Goal: Task Accomplishment & Management: Manage account settings

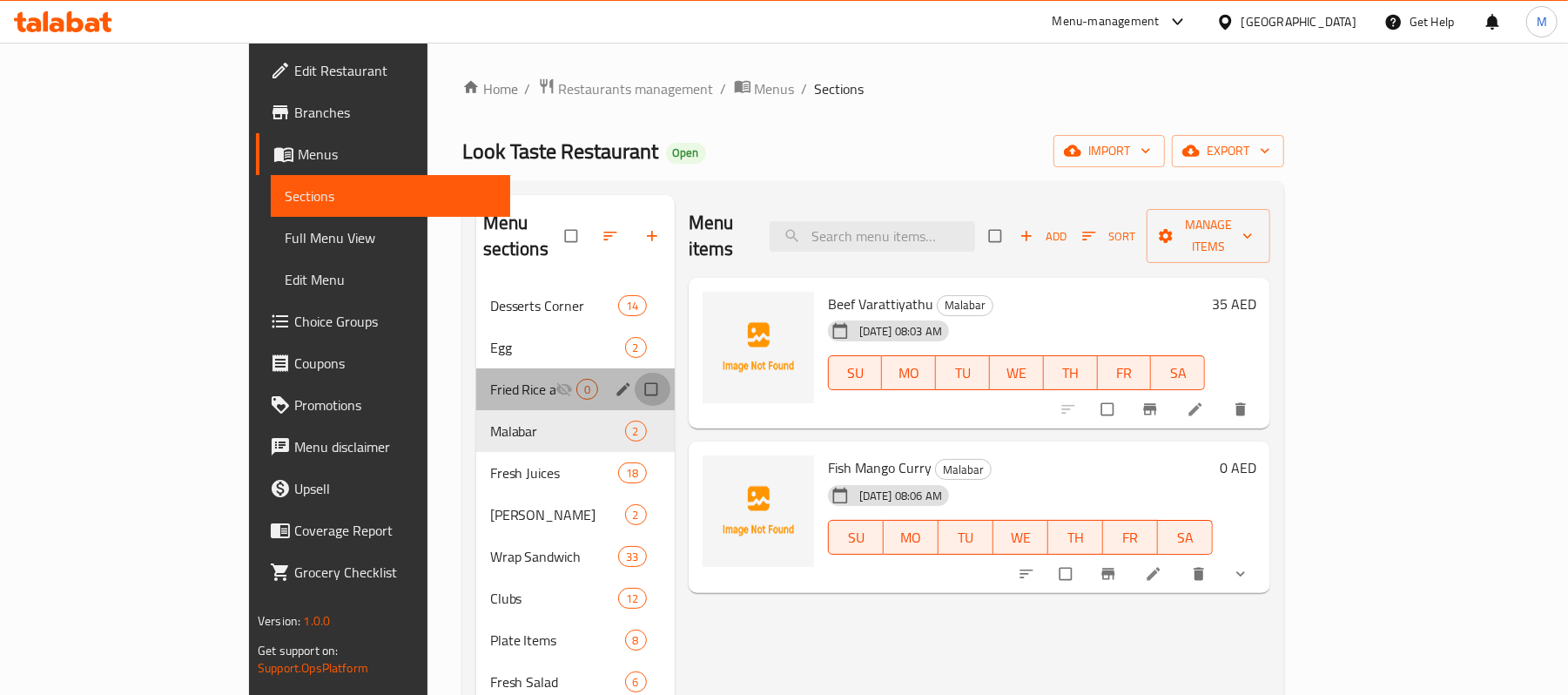
click at [635, 373] on input "Menu sections" at bounding box center [653, 389] width 37 height 33
checkbox input "true"
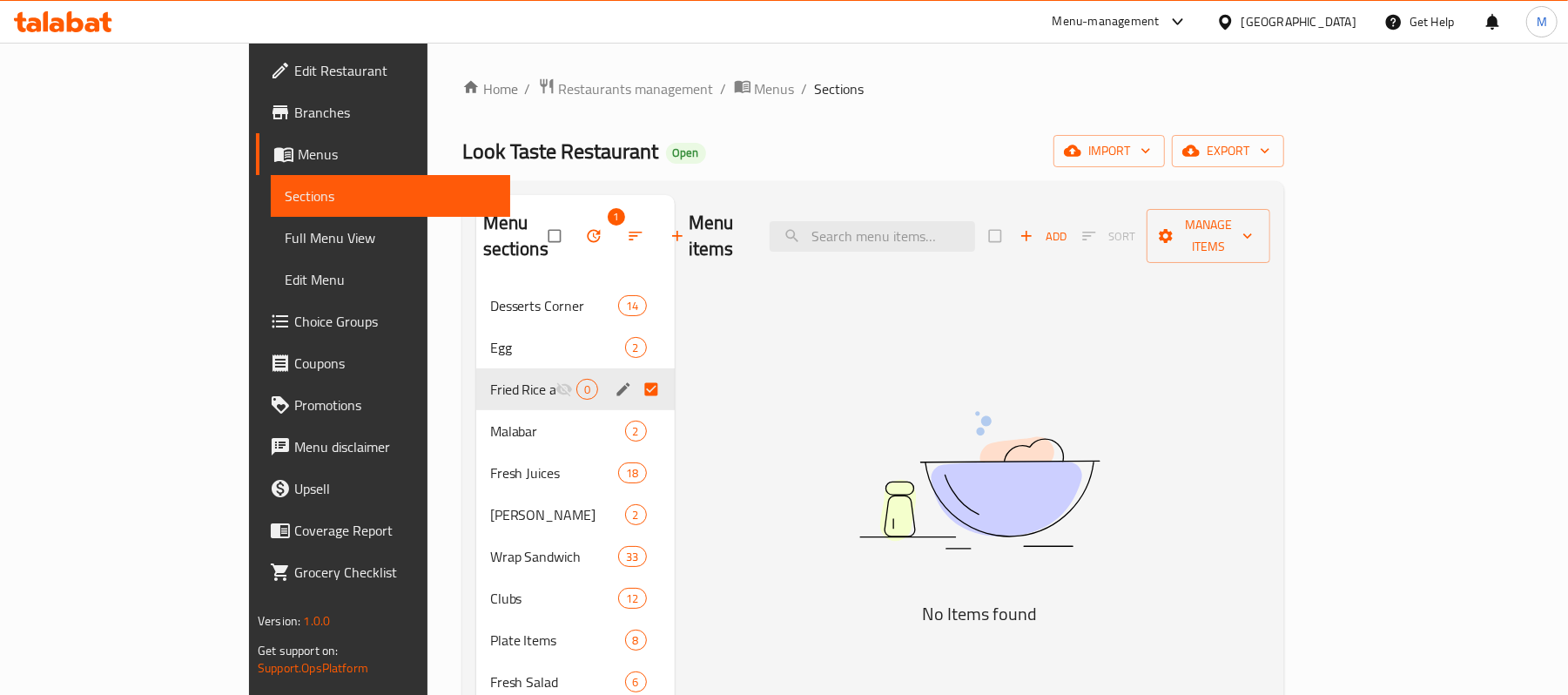
click at [587, 230] on icon "button" at bounding box center [594, 237] width 14 height 14
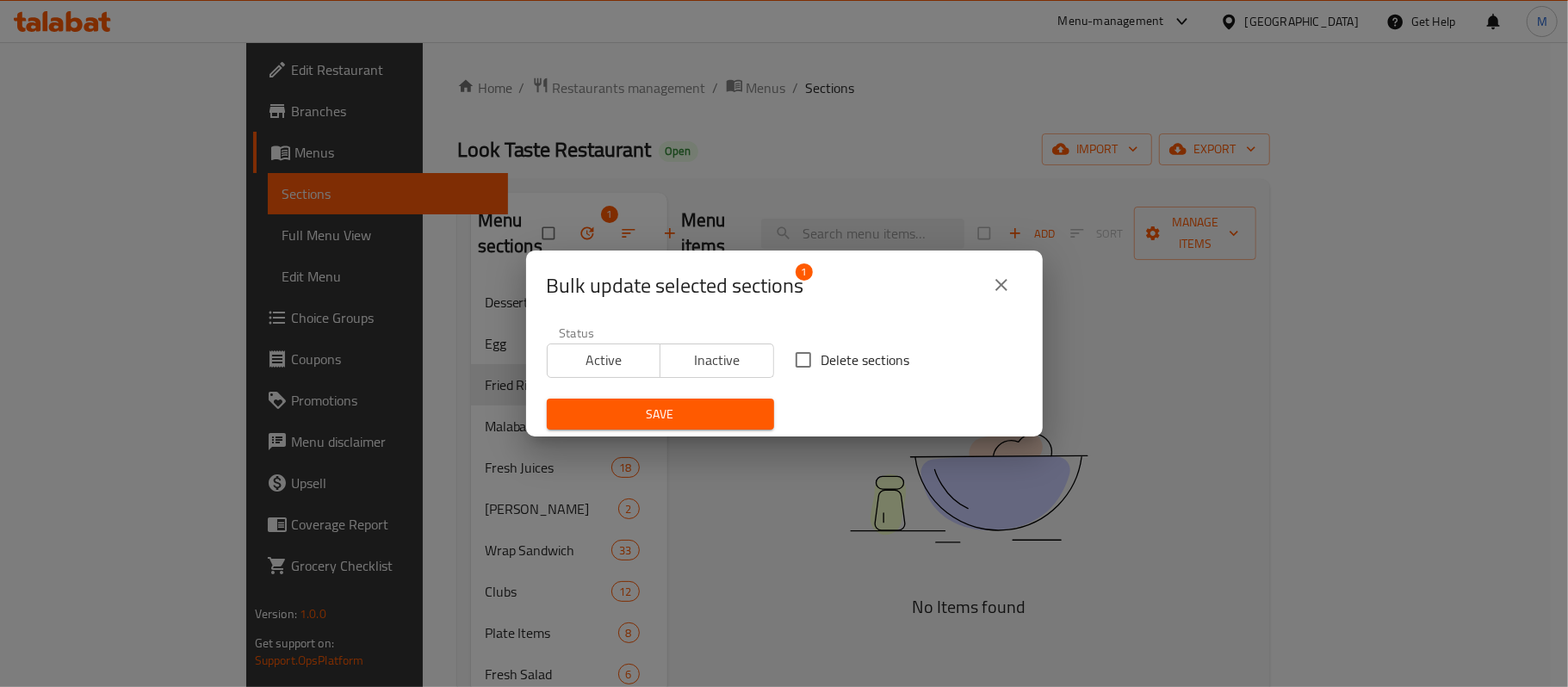
click at [827, 355] on span "Delete sections" at bounding box center [866, 361] width 89 height 21
click at [822, 355] on input "Delete sections" at bounding box center [804, 360] width 36 height 36
checkbox input "true"
click at [686, 393] on div "Save" at bounding box center [660, 414] width 248 height 53
drag, startPoint x: 693, startPoint y: 417, endPoint x: 724, endPoint y: 449, distance: 44.6
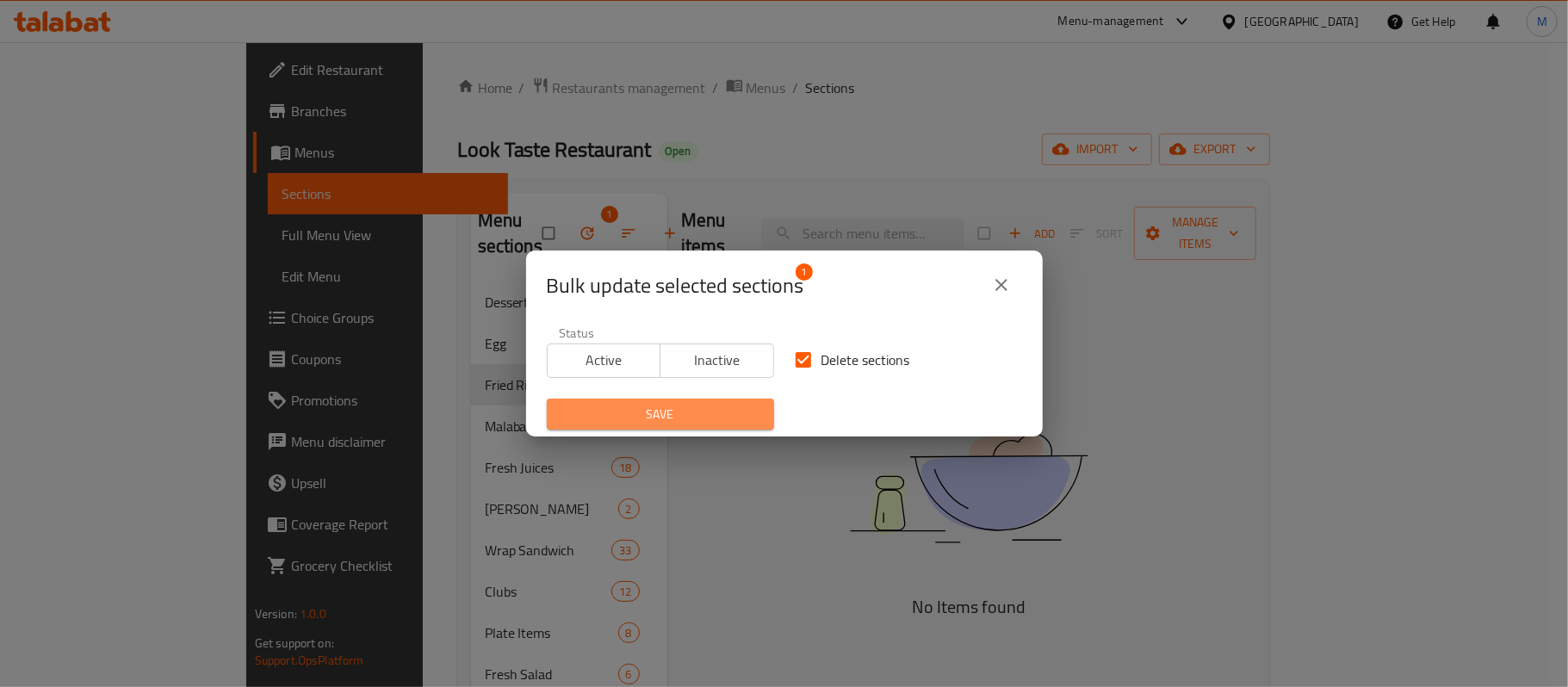
click at [691, 417] on span "Save" at bounding box center [660, 414] width 200 height 22
